Goal: Information Seeking & Learning: Check status

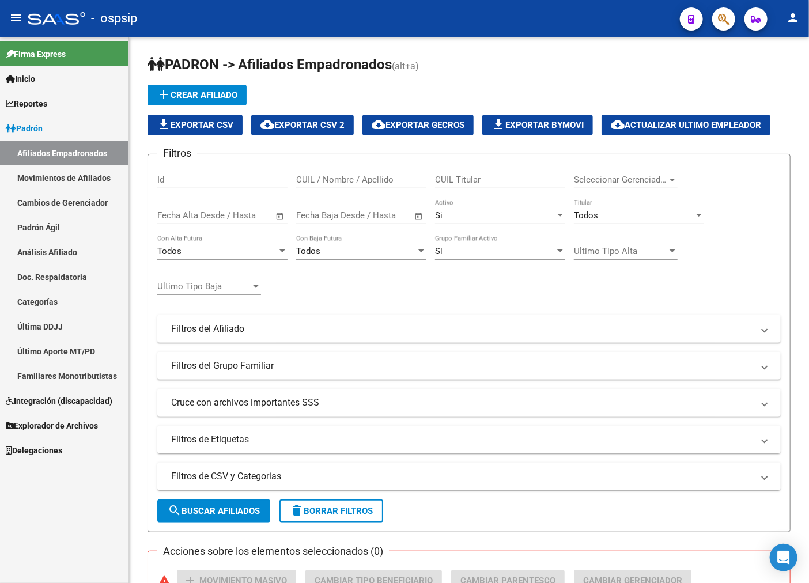
click at [718, 12] on span "button" at bounding box center [724, 19] width 12 height 24
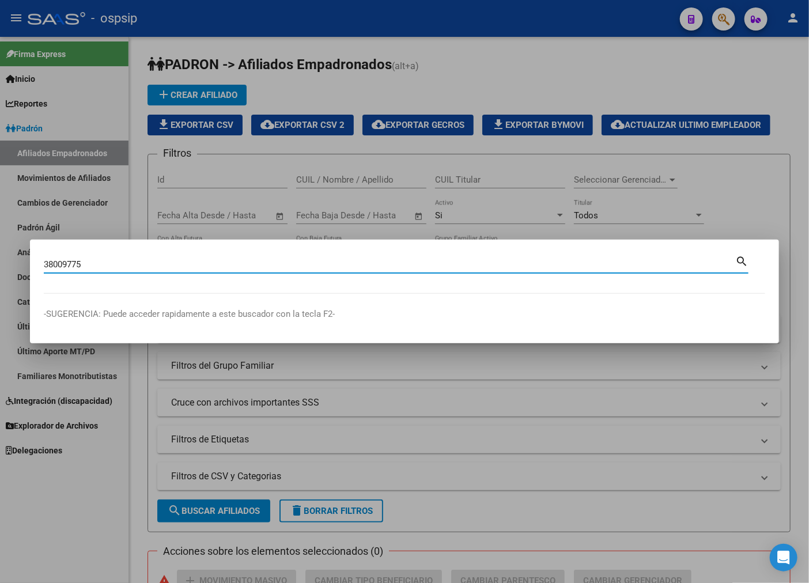
type input "38009775"
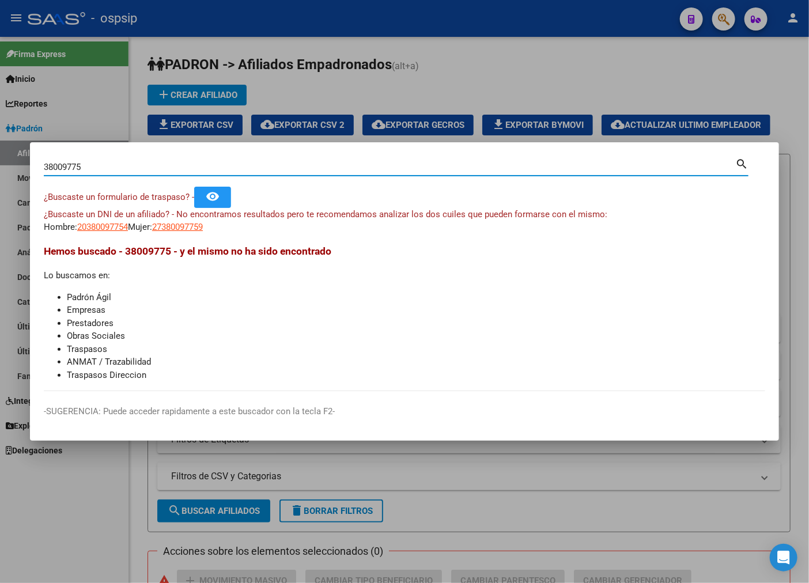
drag, startPoint x: 204, startPoint y: 238, endPoint x: 205, endPoint y: 232, distance: 6.4
click at [204, 237] on mat-dialog-content "38009775 Buscar (apellido, dni, cuil, nro traspaso, cuit, obra social) search ¿…" at bounding box center [404, 273] width 749 height 235
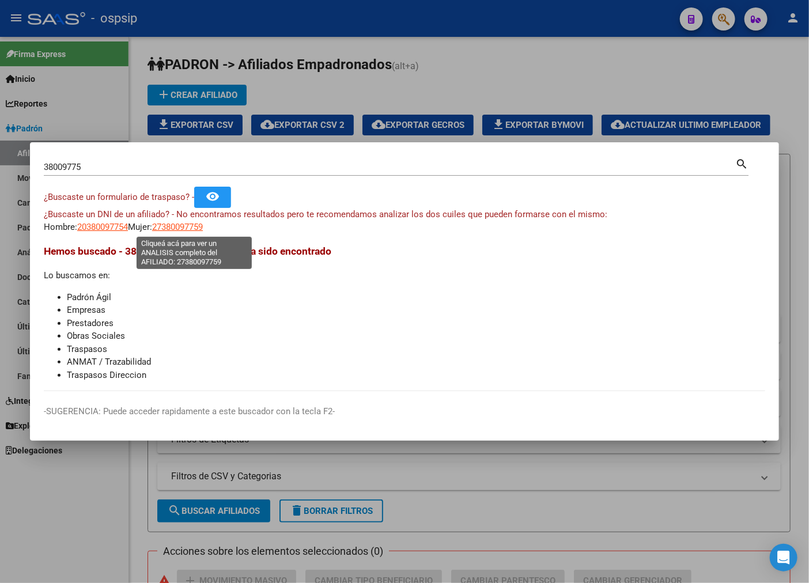
click at [203, 230] on span "27380097759" at bounding box center [177, 227] width 51 height 10
type textarea "27380097759"
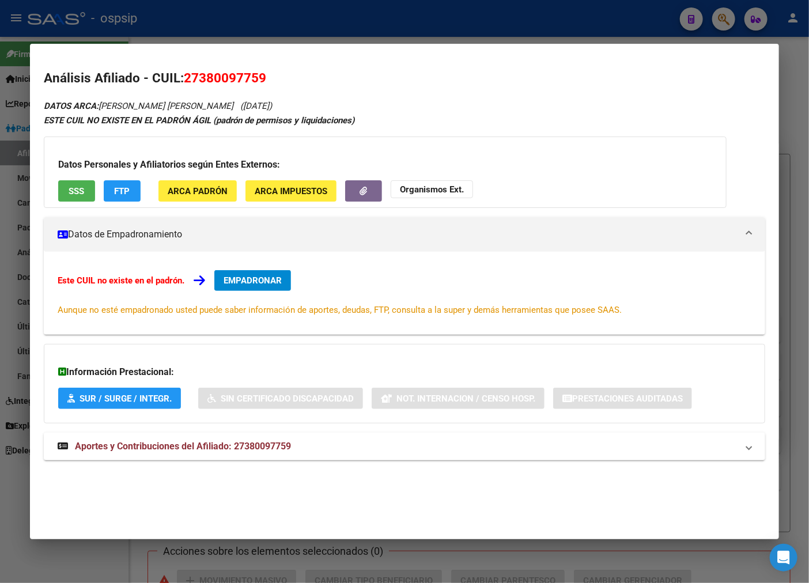
click at [408, 463] on div "DATOS ARCA: [PERSON_NAME] [PERSON_NAME] ([DATE]) ESTE CUIL NO EXISTE EN EL [PER…" at bounding box center [404, 286] width 721 height 374
click at [415, 433] on mat-expansion-panel-header "Aportes y Contribuciones del Afiliado: 27380097759" at bounding box center [404, 447] width 721 height 28
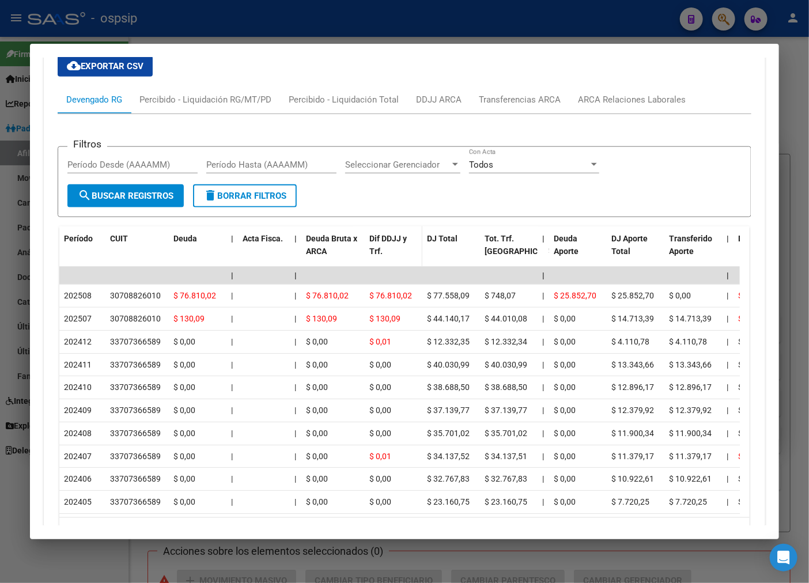
scroll to position [377, 0]
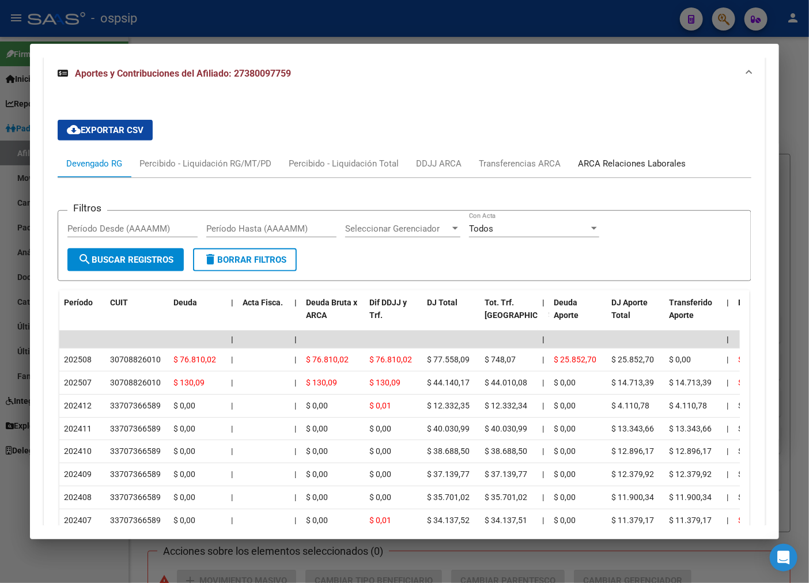
click at [621, 165] on div "ARCA Relaciones Laborales" at bounding box center [632, 163] width 108 height 13
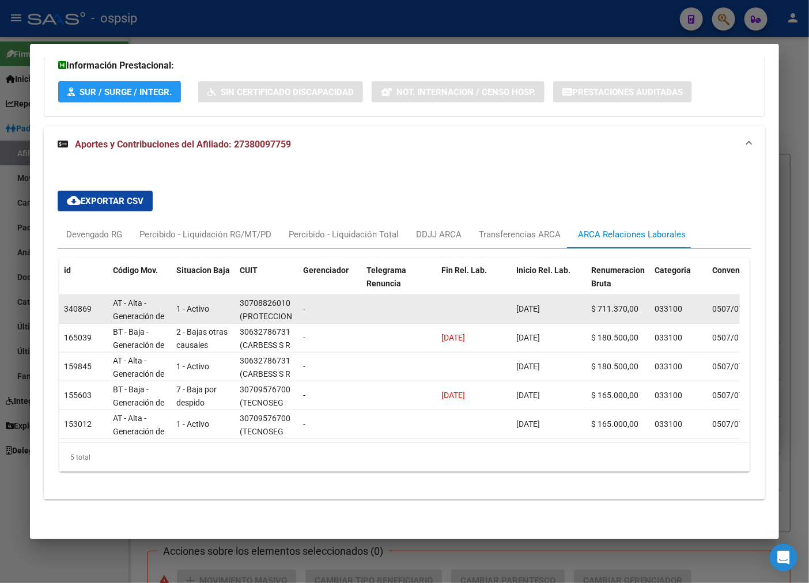
scroll to position [0, 0]
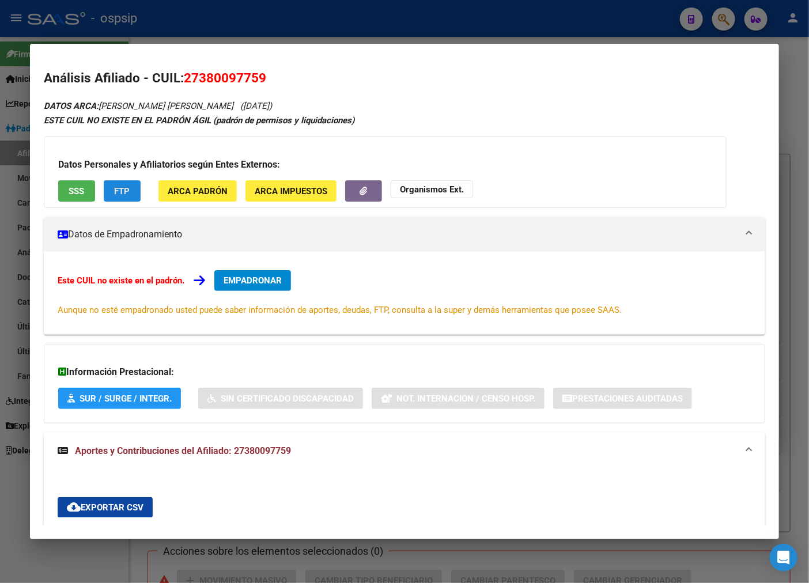
click at [130, 200] on button "FTP" at bounding box center [122, 190] width 37 height 21
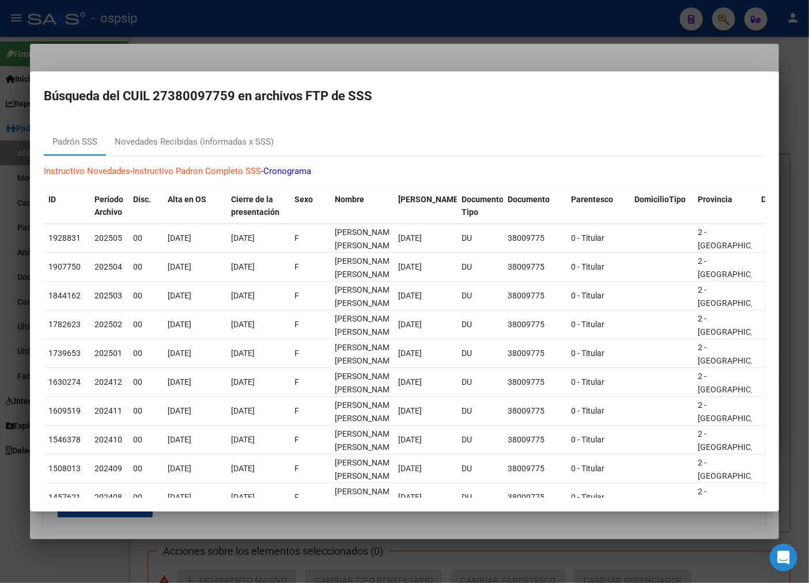
click at [419, 54] on div at bounding box center [404, 291] width 809 height 583
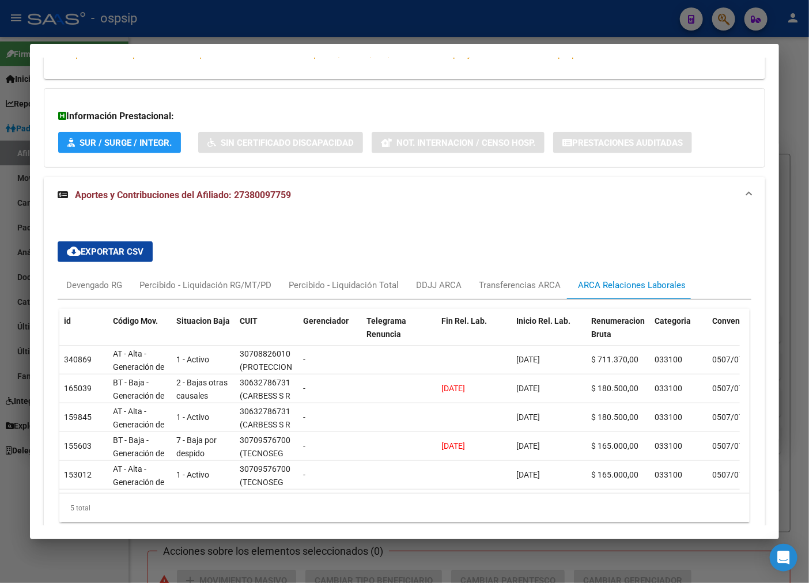
scroll to position [317, 0]
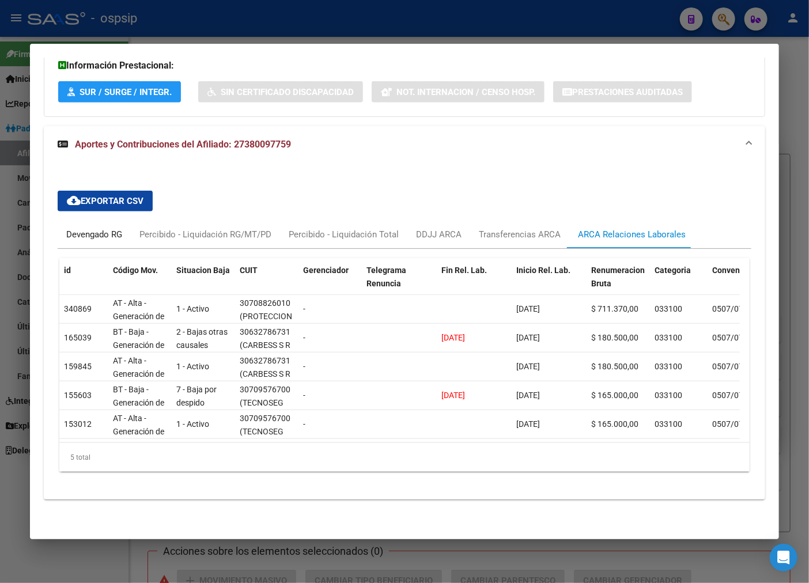
click at [89, 232] on div "Devengado RG" at bounding box center [94, 235] width 73 height 28
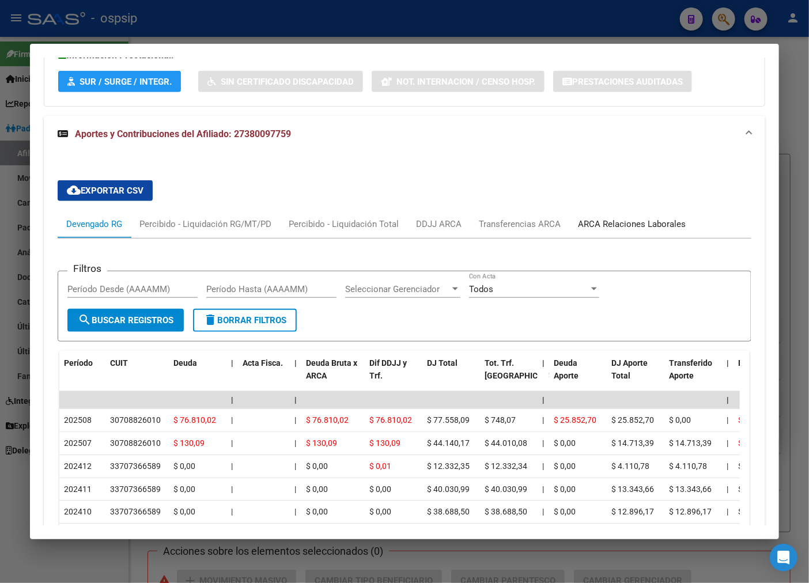
click at [619, 226] on div "ARCA Relaciones Laborales" at bounding box center [632, 224] width 108 height 13
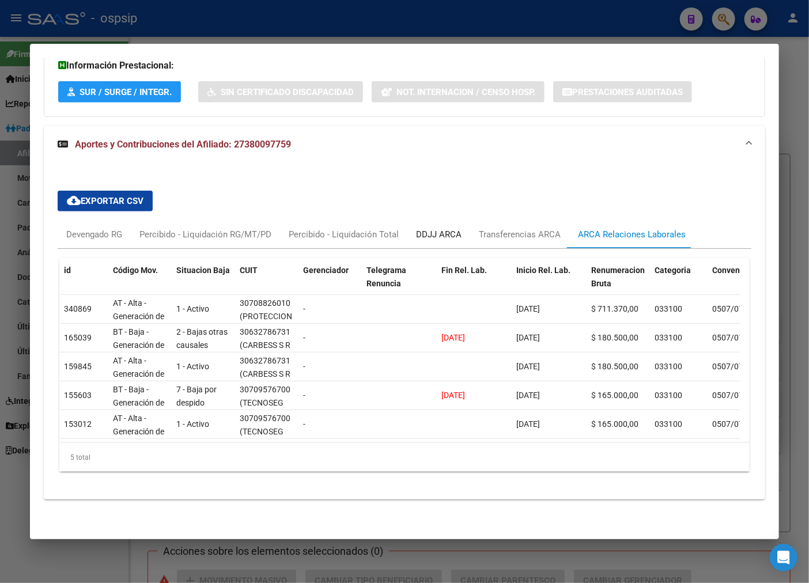
click at [432, 230] on div "DDJJ ARCA" at bounding box center [439, 234] width 46 height 13
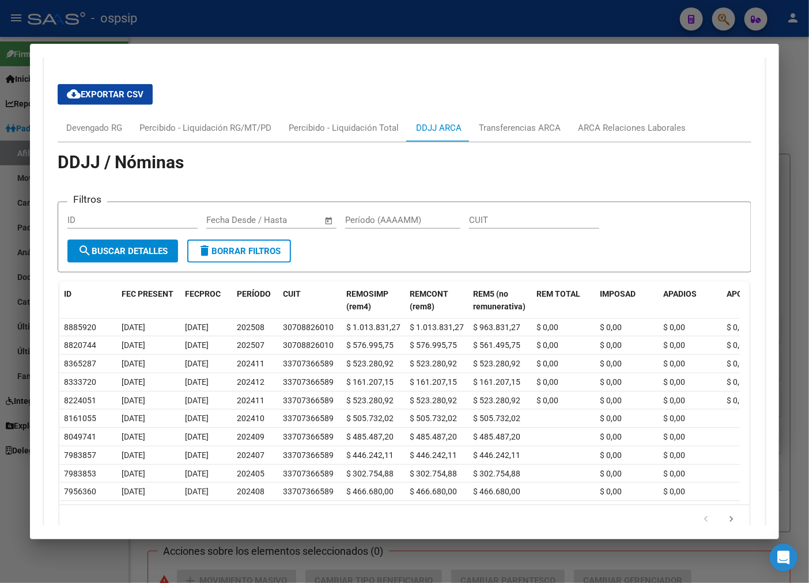
scroll to position [486, 0]
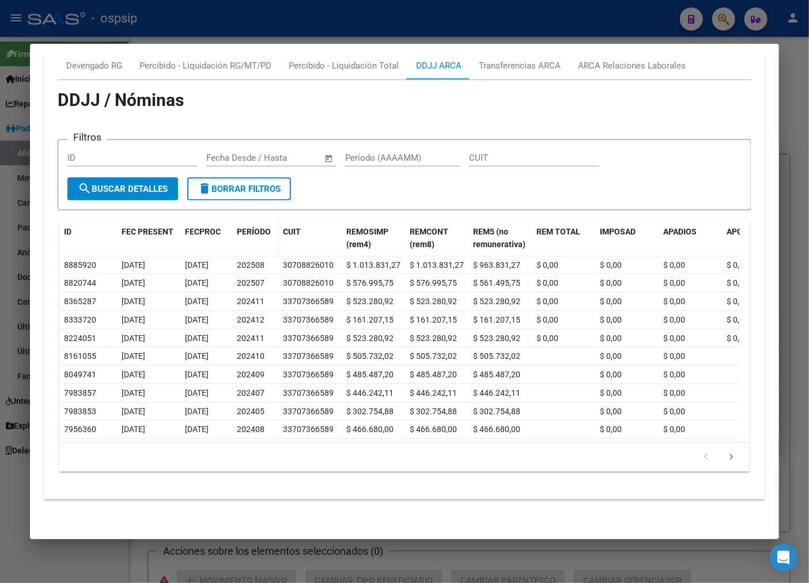
click at [243, 227] on span "PERÍODO" at bounding box center [254, 231] width 34 height 9
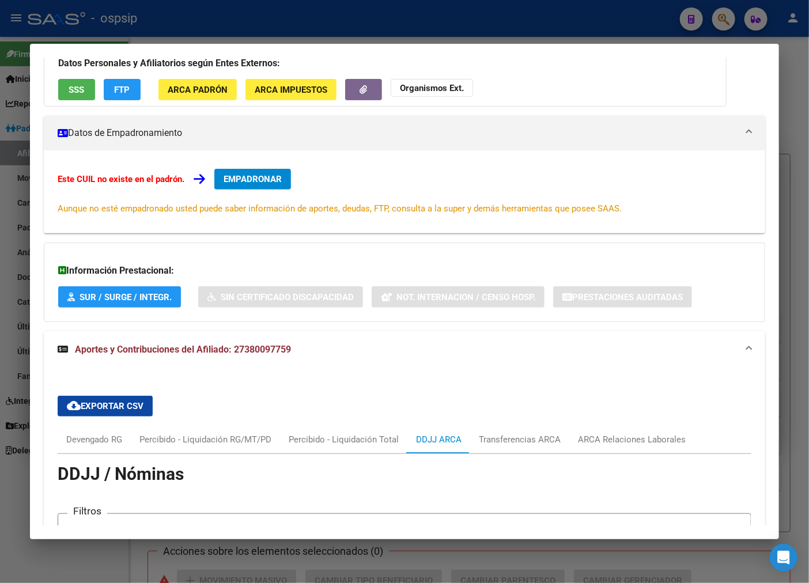
scroll to position [0, 0]
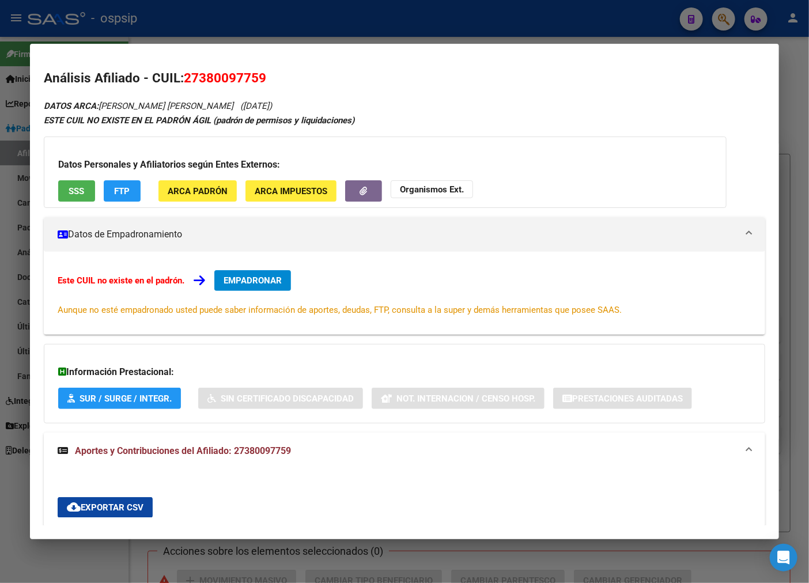
click at [450, 16] on div at bounding box center [404, 291] width 809 height 583
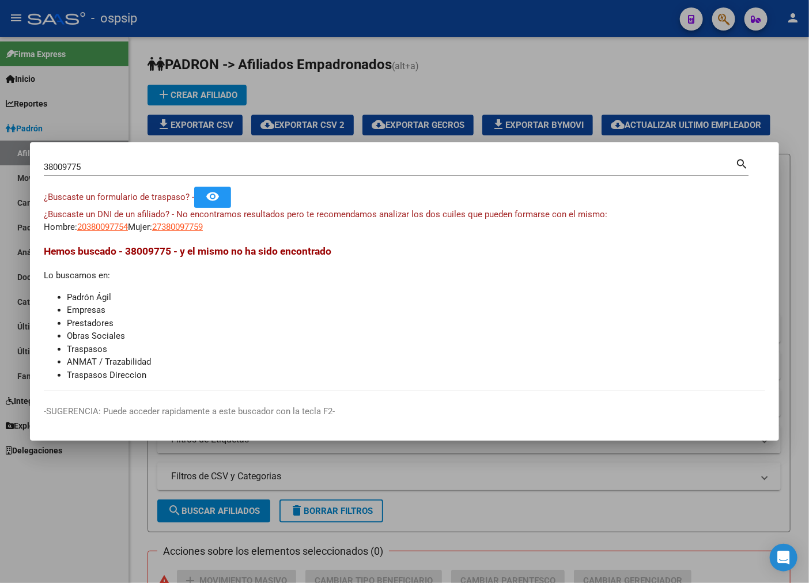
click at [439, 13] on div at bounding box center [404, 291] width 809 height 583
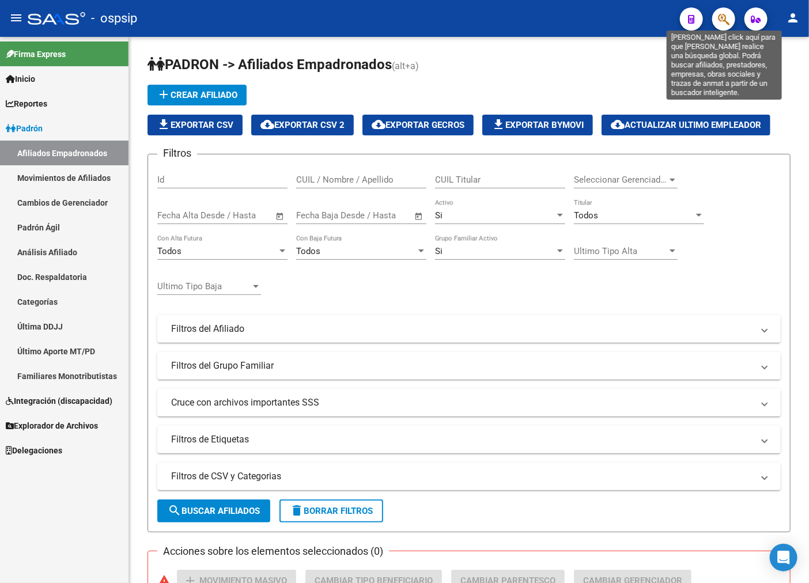
click at [725, 21] on icon "button" at bounding box center [724, 19] width 12 height 13
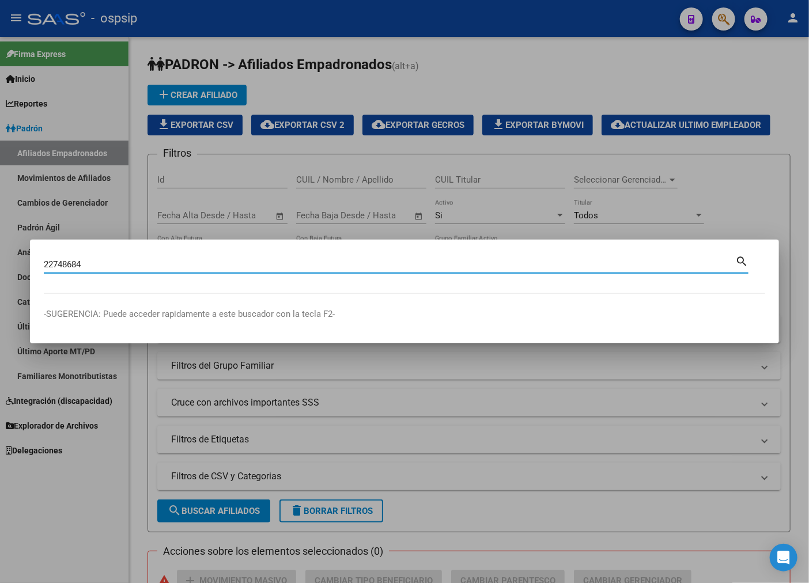
type input "22748684"
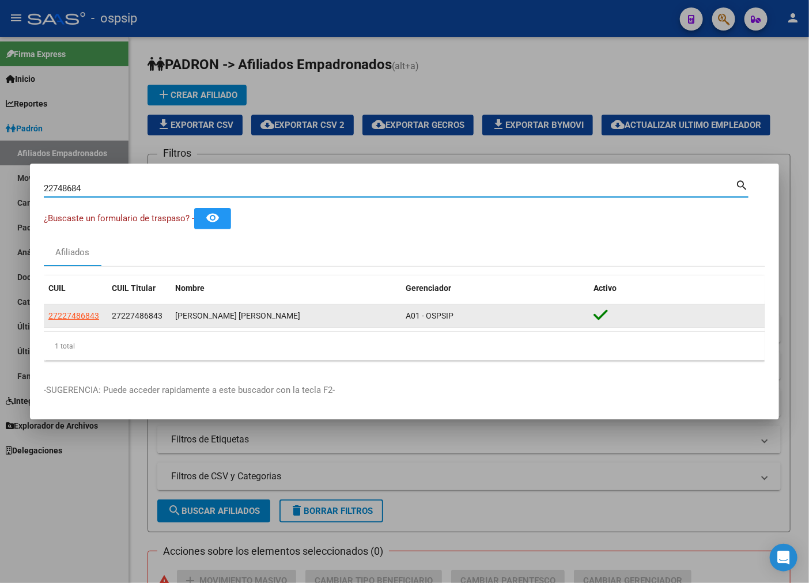
click at [58, 324] on datatable-body-cell "27227486843" at bounding box center [75, 316] width 63 height 22
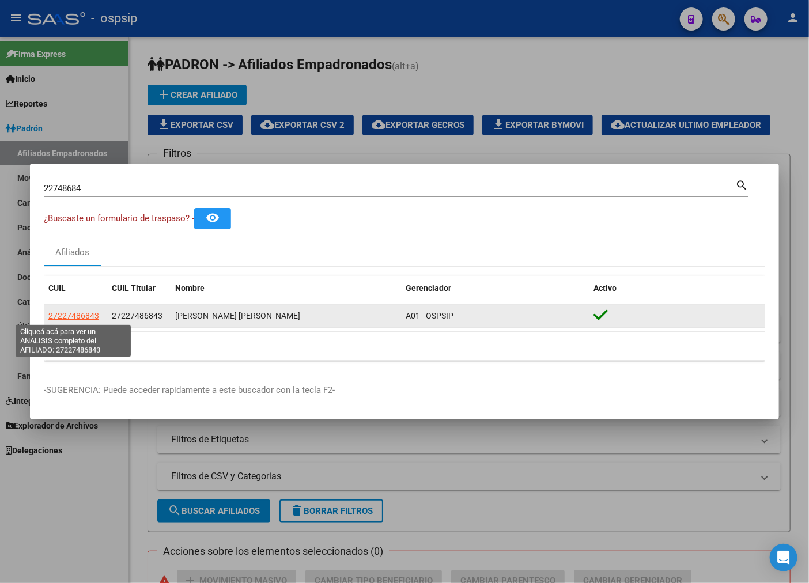
click at [62, 319] on span "27227486843" at bounding box center [73, 315] width 51 height 9
type textarea "27227486843"
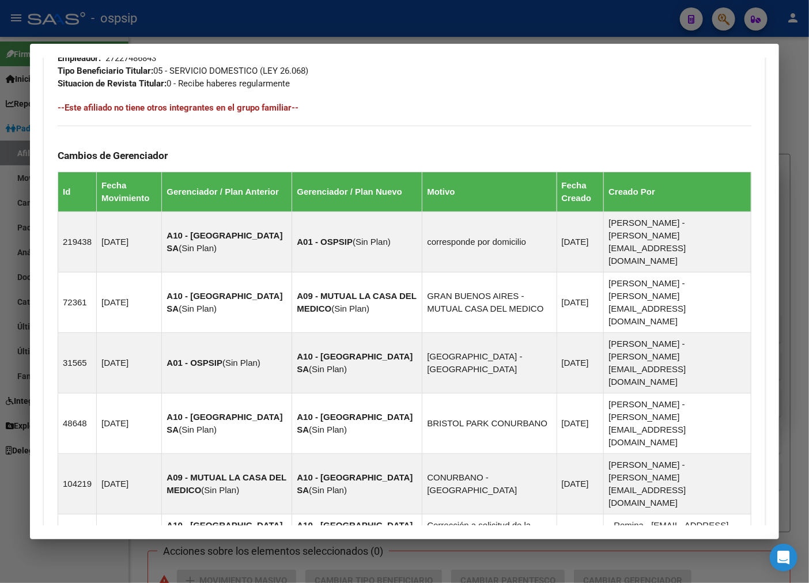
scroll to position [681, 0]
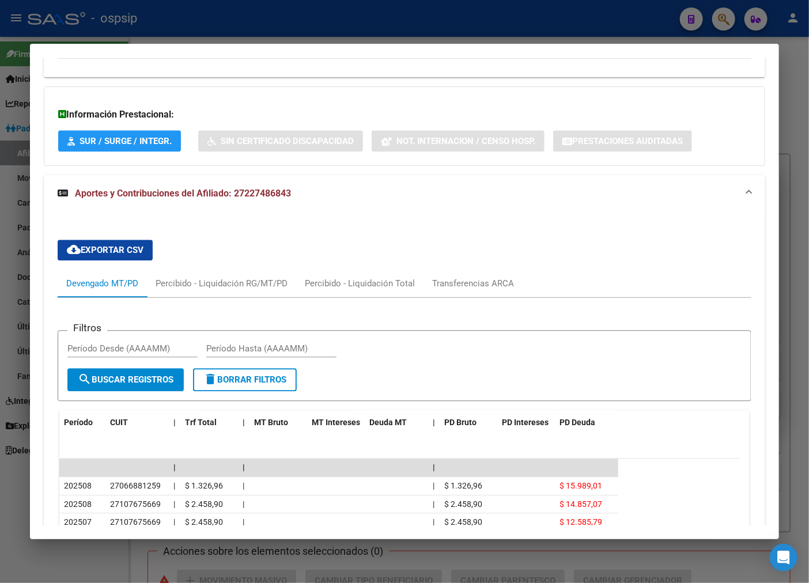
scroll to position [1170, 0]
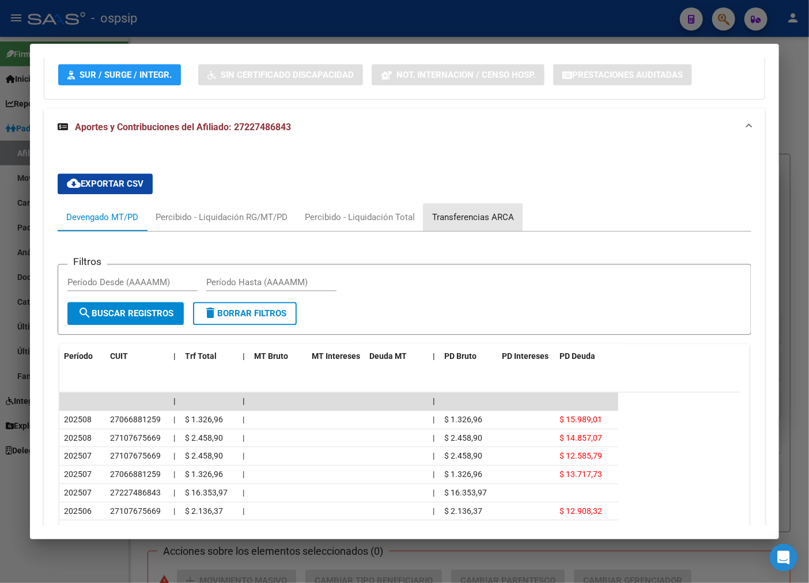
click at [471, 211] on div "Transferencias ARCA" at bounding box center [473, 217] width 82 height 13
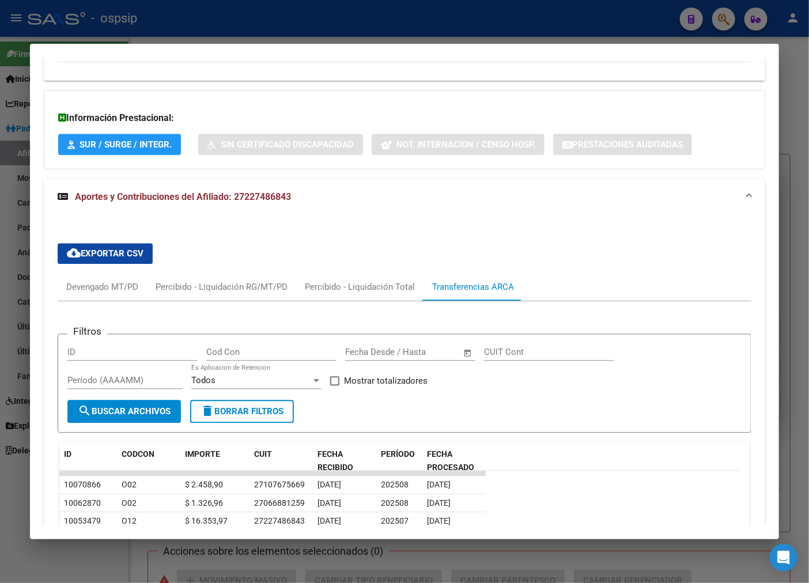
scroll to position [1194, 0]
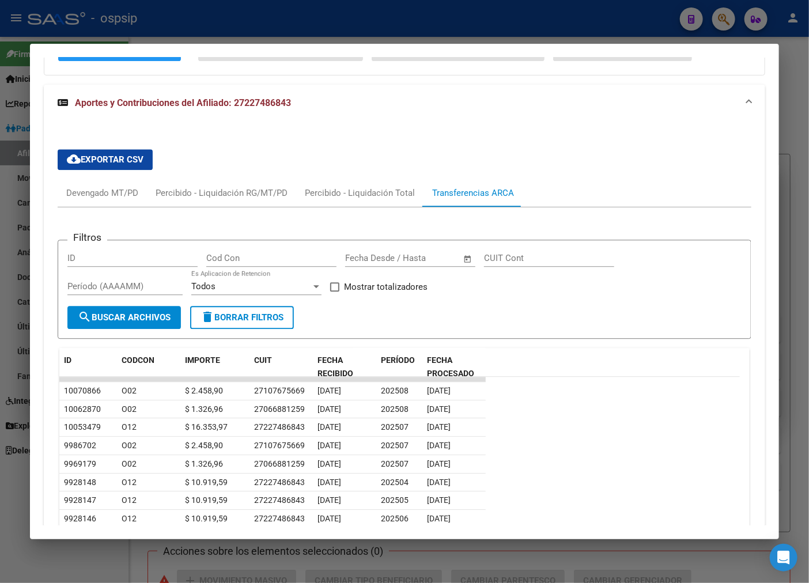
drag, startPoint x: 623, startPoint y: 262, endPoint x: 626, endPoint y: 270, distance: 8.6
click at [626, 382] on datatable-row-wrapper "10070866 O02 $ 2.458,90 27107675669 [DATE] 202508 [DATE]" at bounding box center [399, 391] width 680 height 18
click at [634, 437] on datatable-row-wrapper "9986702 O02 $ 2.458,90 27107675669 [DATE] 202507 [DATE]" at bounding box center [399, 446] width 680 height 18
click at [590, 12] on div at bounding box center [404, 291] width 809 height 583
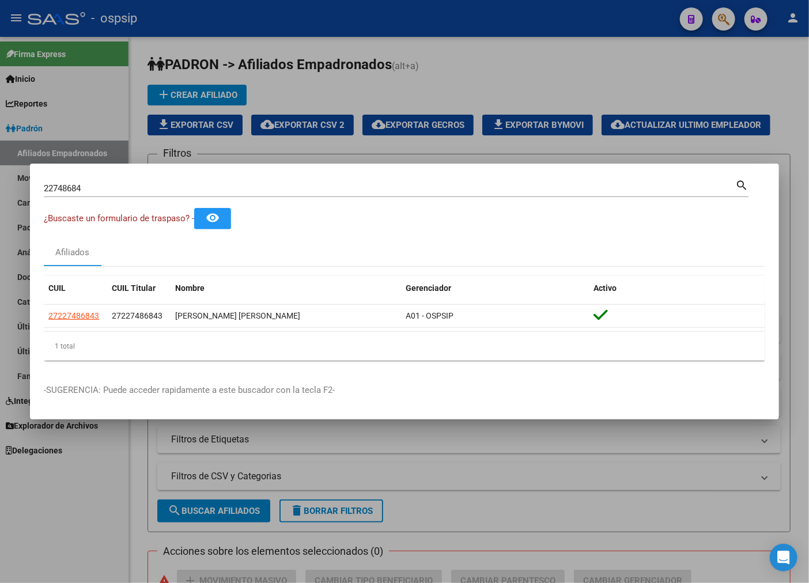
click at [586, 12] on div at bounding box center [404, 291] width 809 height 583
